Goal: Book appointment/travel/reservation

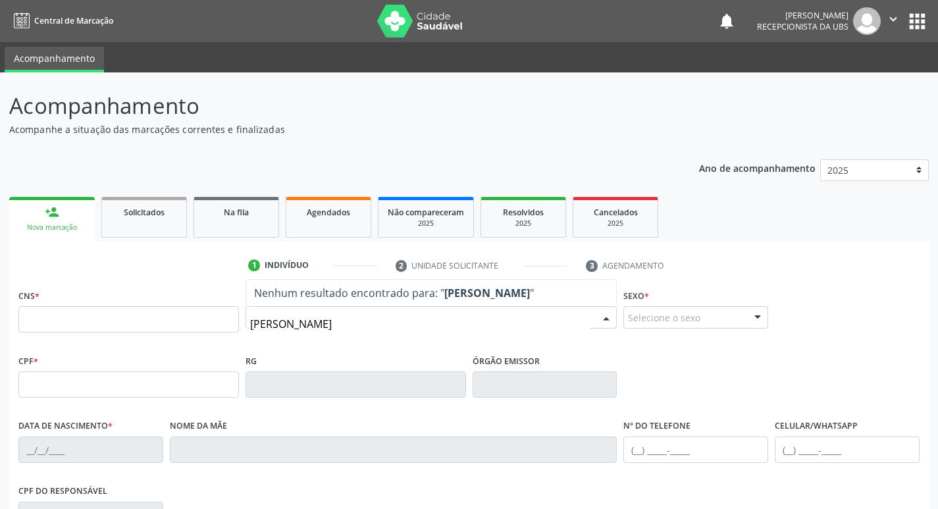
type input "[PERSON_NAME]"
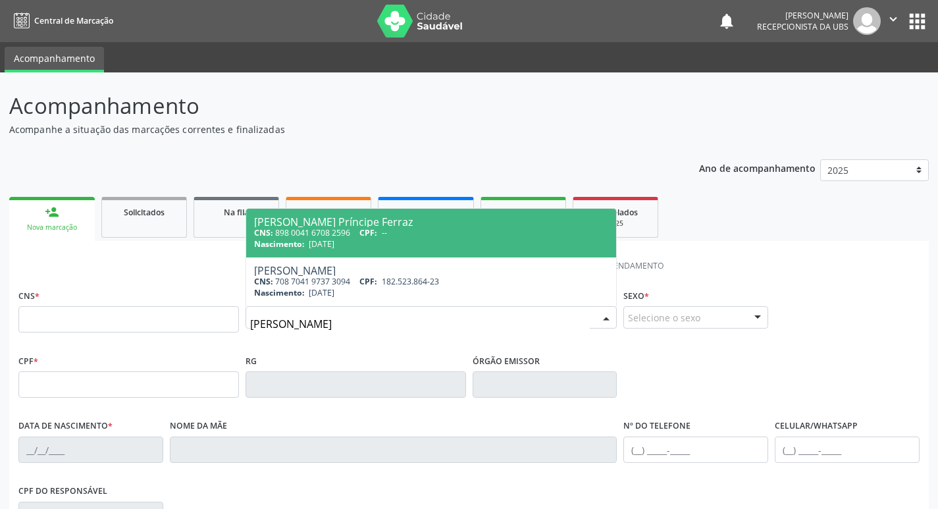
click at [435, 225] on div "[PERSON_NAME] Príncipe Ferraz" at bounding box center [431, 222] width 355 height 11
type input "898 0041 6708 2596"
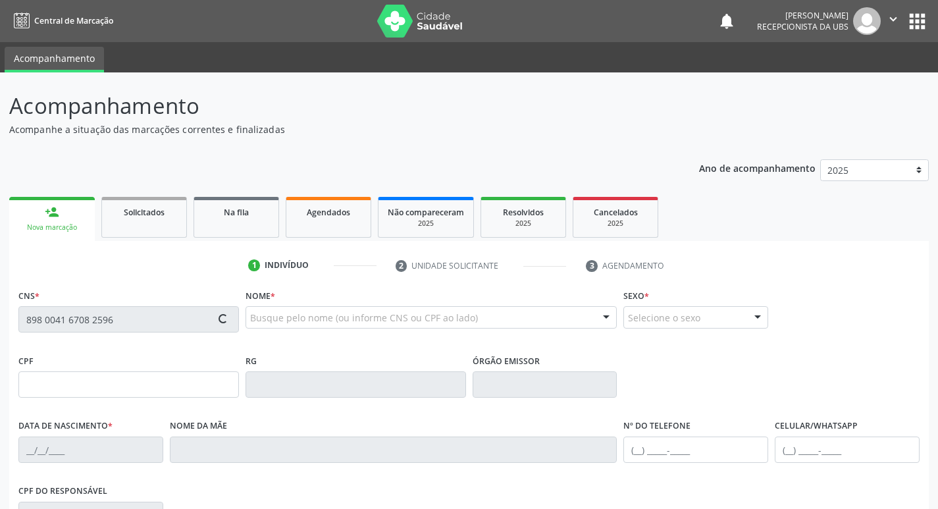
type input "[DATE]"
type input "[PERSON_NAME] Príncipe"
type input "[PHONE_NUMBER]"
type input "189.655.984-00"
type input "1154"
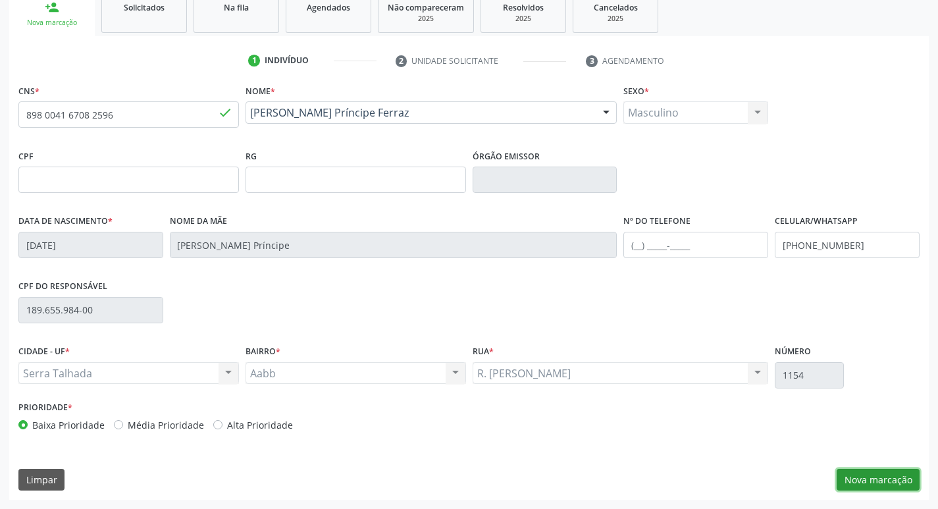
click at [853, 481] on button "Nova marcação" at bounding box center [878, 480] width 83 height 22
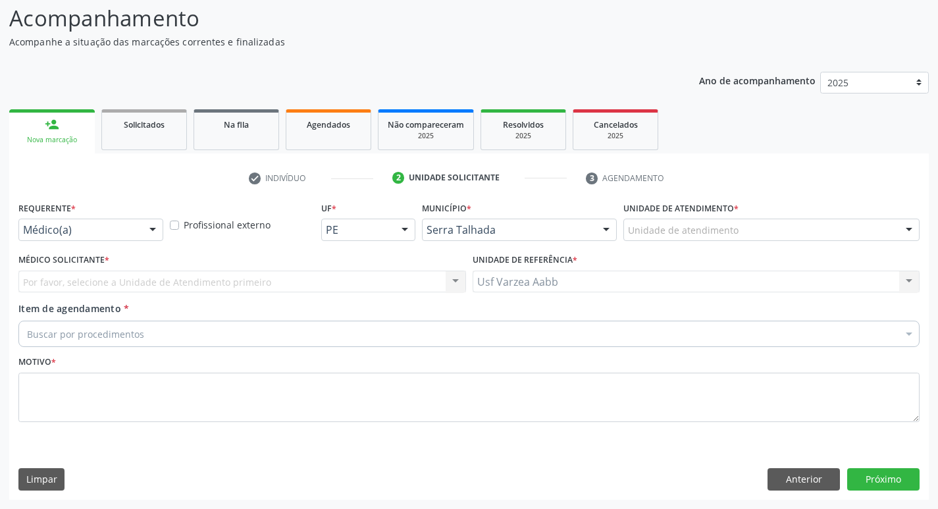
scroll to position [88, 0]
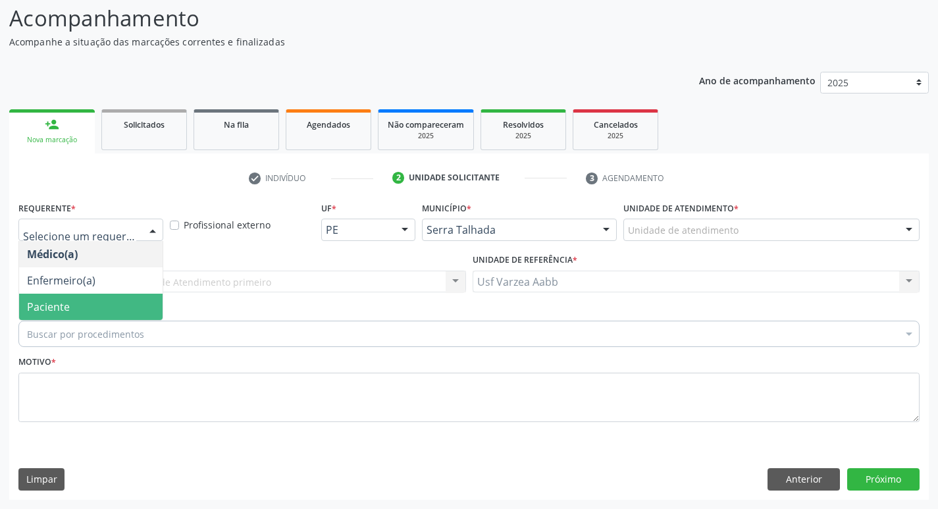
click at [100, 296] on span "Paciente" at bounding box center [91, 307] width 144 height 26
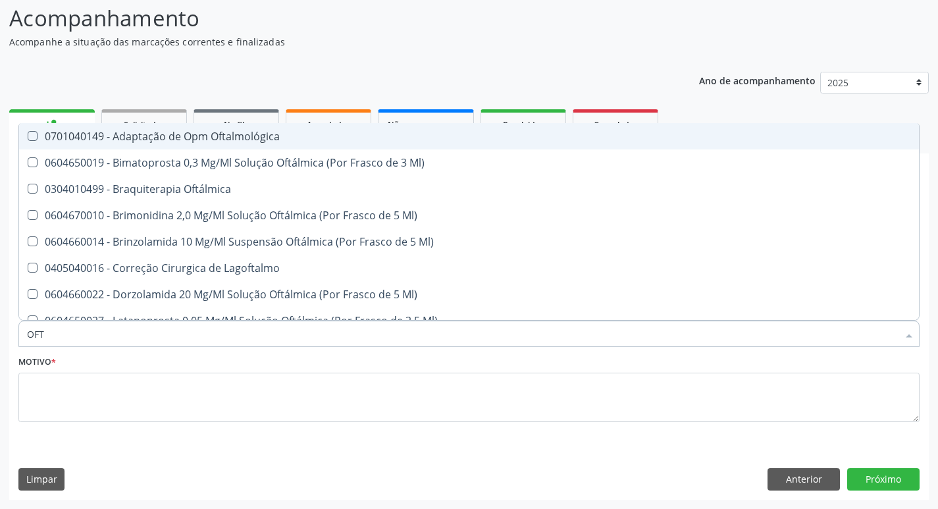
type input "OFTA"
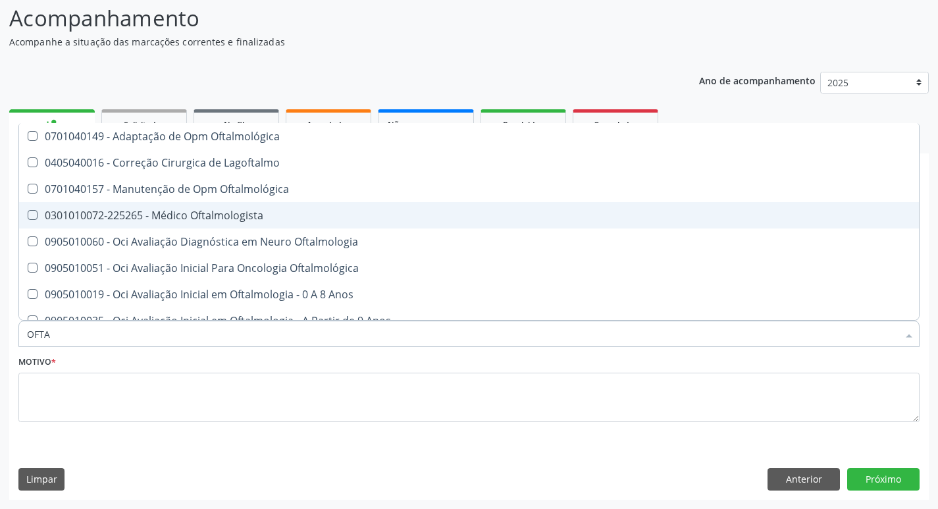
click at [154, 205] on span "0301010072-225265 - Médico Oftalmologista" at bounding box center [469, 215] width 900 height 26
checkbox Oftalmologista "true"
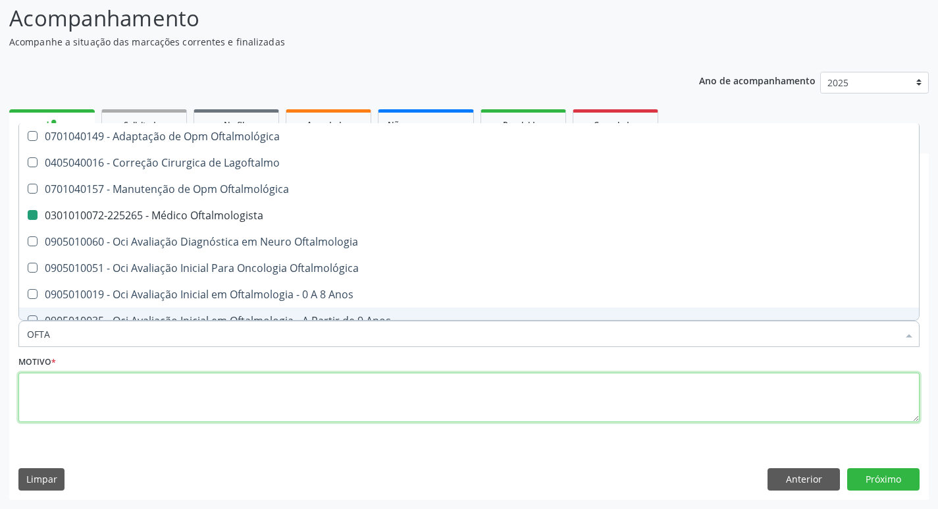
click at [186, 392] on textarea at bounding box center [469, 398] width 902 height 50
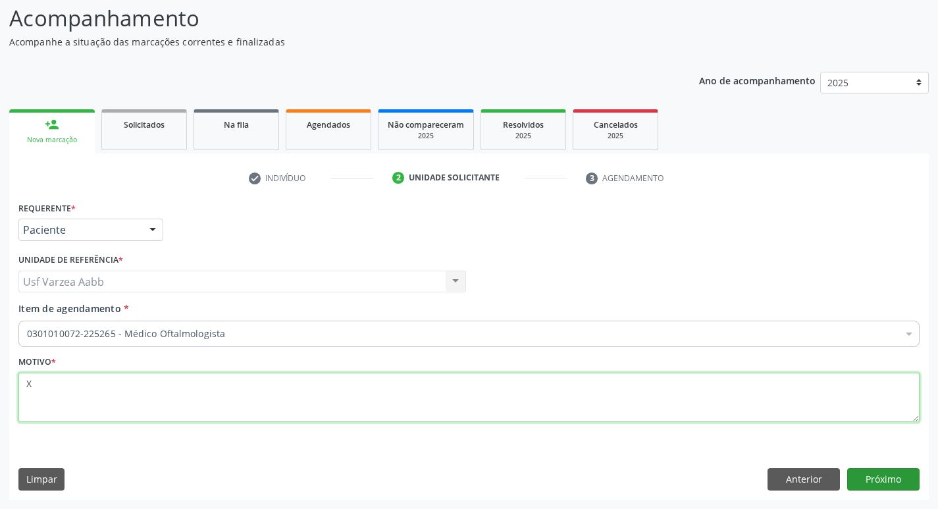
type textarea "X"
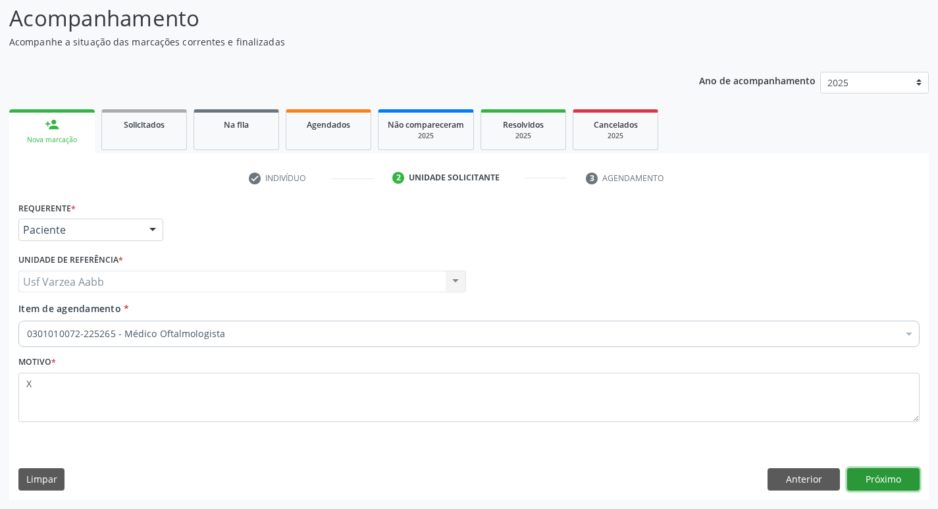
click at [869, 479] on button "Próximo" at bounding box center [884, 479] width 72 height 22
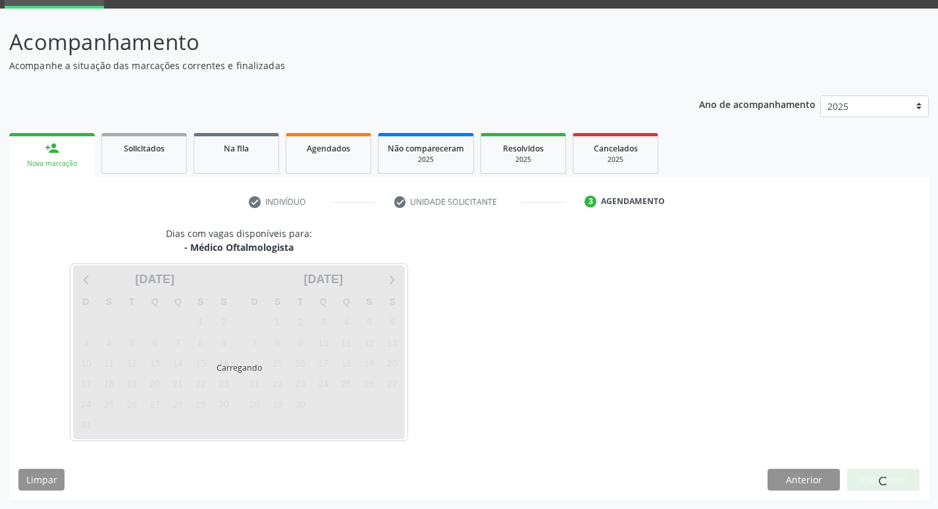
scroll to position [64, 0]
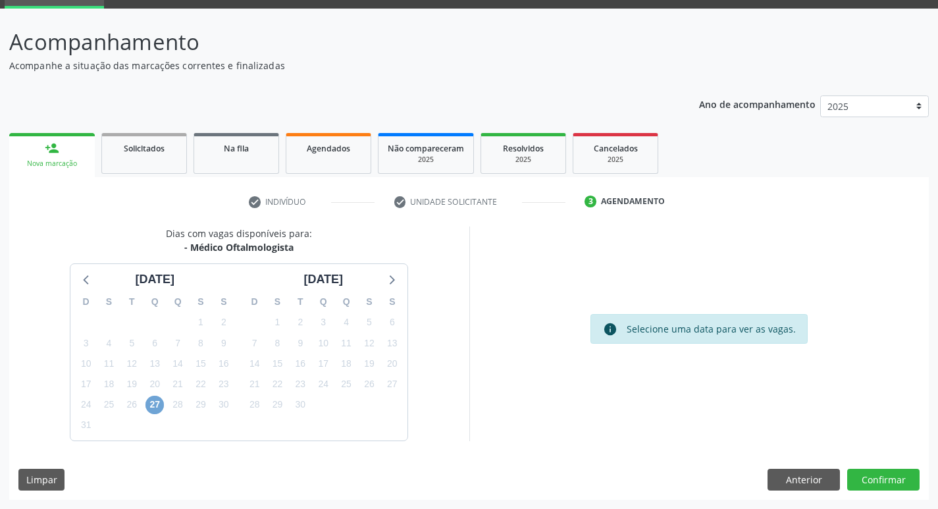
click at [157, 404] on span "27" at bounding box center [155, 405] width 18 height 18
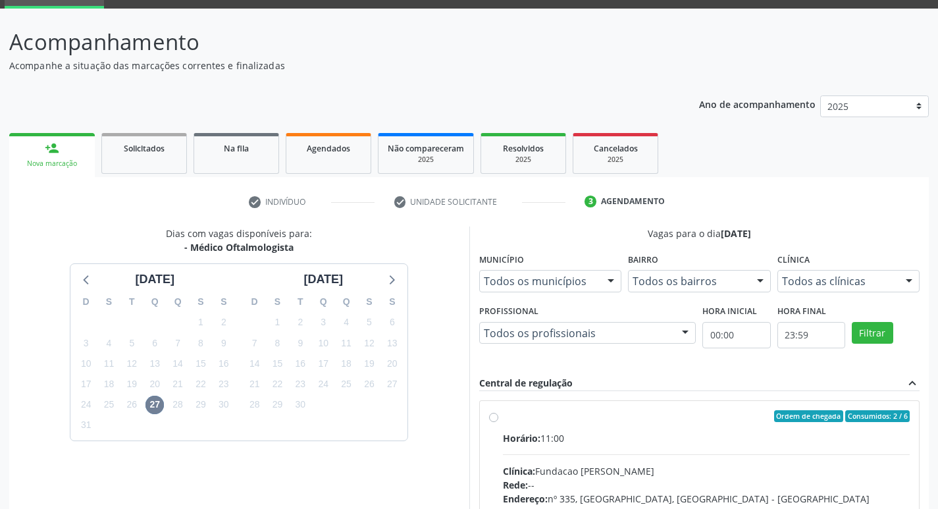
click at [503, 421] on label "Ordem de chegada Consumidos: 2 / 6 Horário: 11:00 Clínica: Fundacao [PERSON_NAM…" at bounding box center [707, 511] width 408 height 202
click at [491, 421] on input "Ordem de chegada Consumidos: 2 / 6 Horário: 11:00 Clínica: Fundacao [PERSON_NAM…" at bounding box center [493, 416] width 9 height 12
radio input "true"
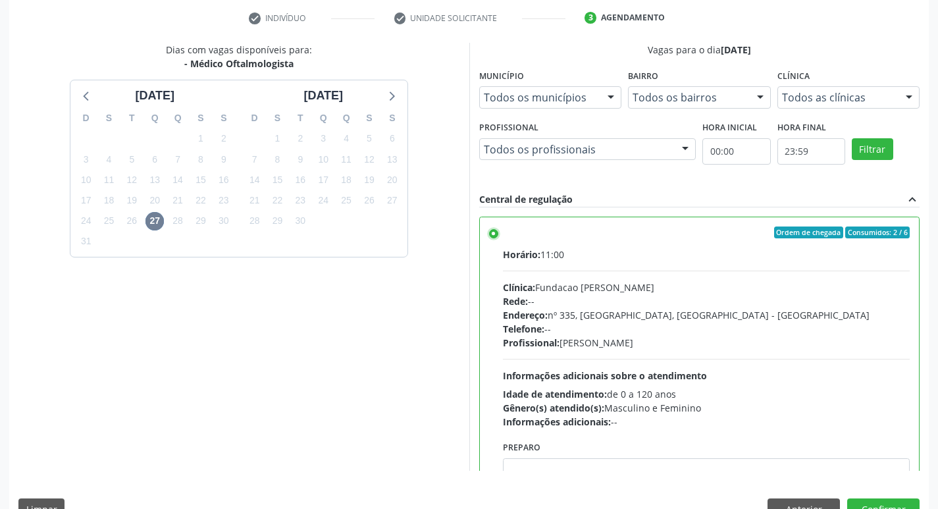
scroll to position [278, 0]
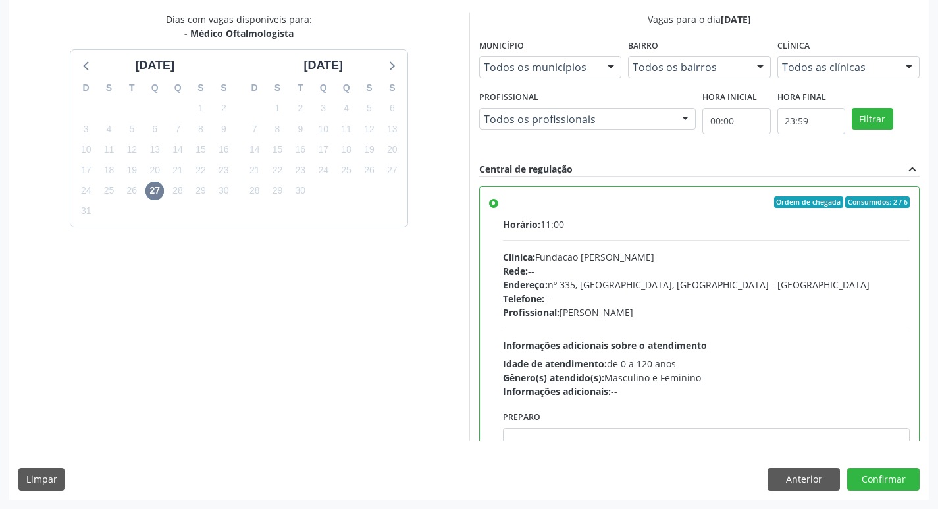
click at [892, 464] on div "Dias com vagas disponíveis para: - Médico Oftalmologista [DATE] D S T Q Q S S 2…" at bounding box center [469, 256] width 920 height 487
click at [894, 474] on button "Confirmar" at bounding box center [884, 479] width 72 height 22
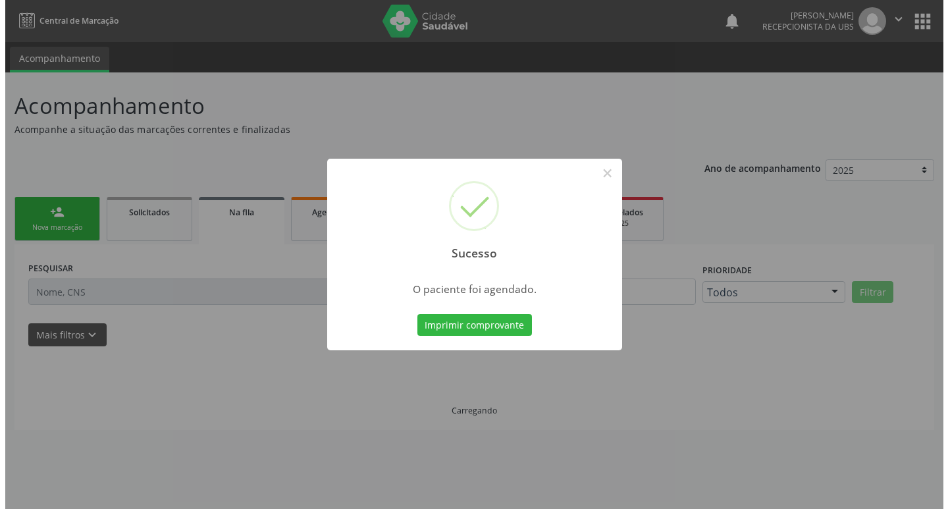
scroll to position [0, 0]
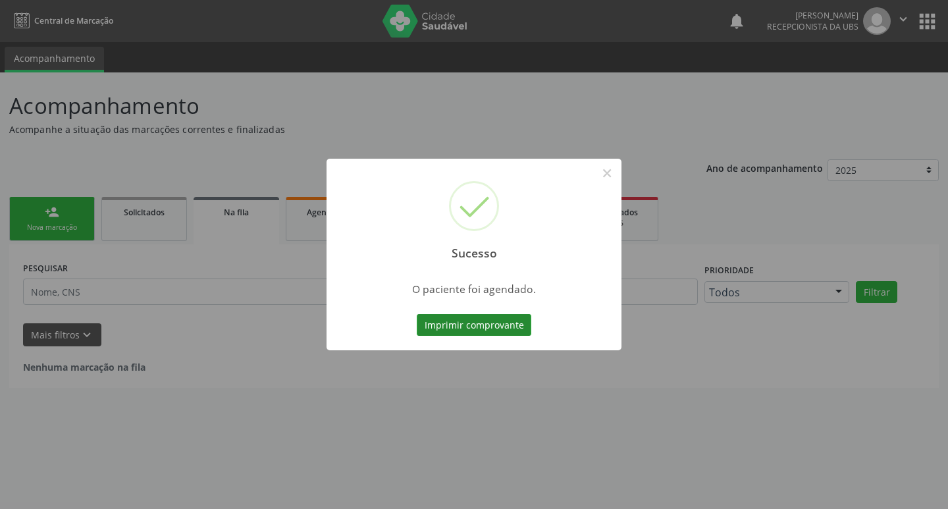
click at [519, 328] on button "Imprimir comprovante" at bounding box center [474, 325] width 115 height 22
